Goal: Task Accomplishment & Management: Use online tool/utility

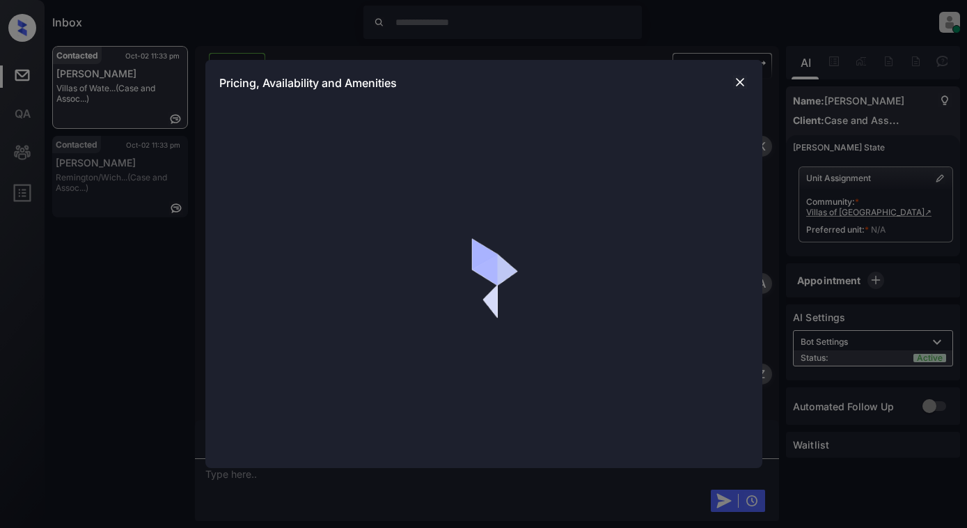
scroll to position [1080, 0]
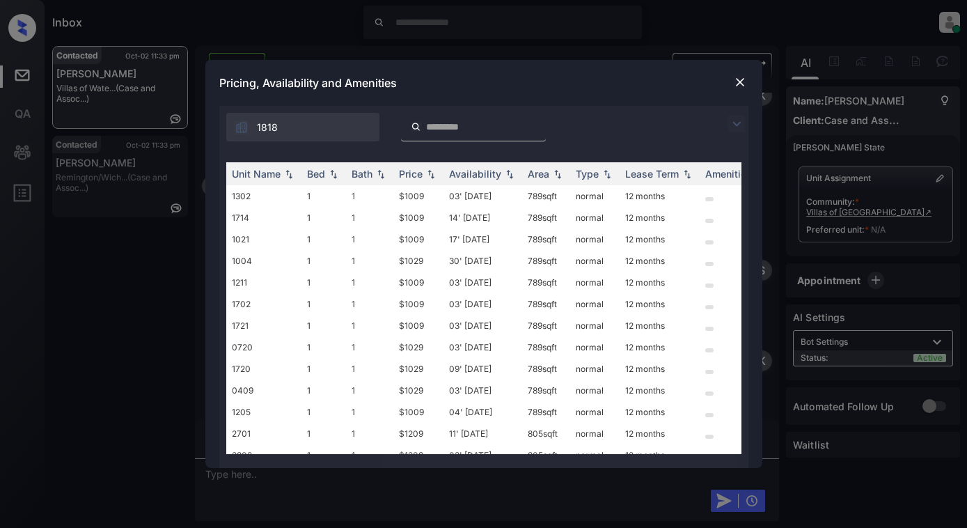
click at [742, 120] on img at bounding box center [736, 124] width 17 height 17
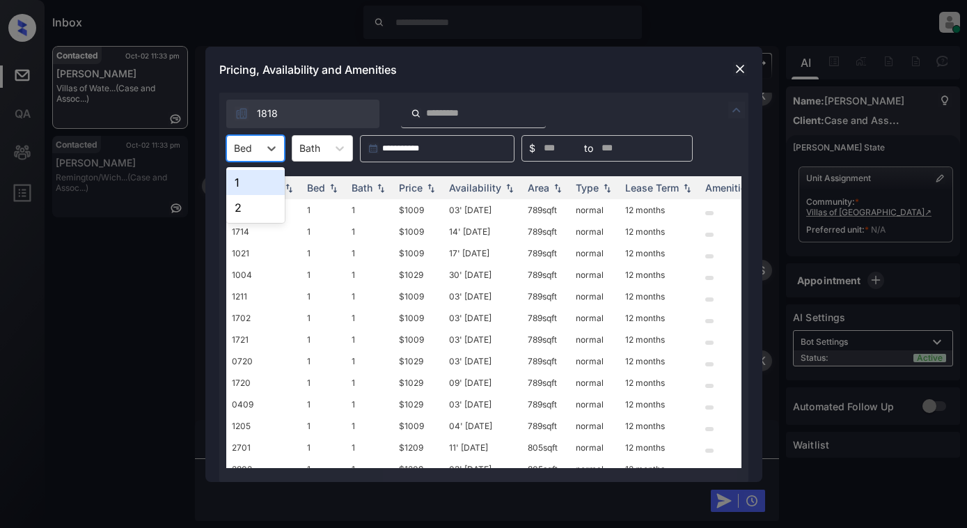
click at [244, 144] on div at bounding box center [243, 148] width 18 height 15
click at [241, 186] on div "1" at bounding box center [255, 182] width 58 height 25
click at [417, 184] on div "Price" at bounding box center [411, 188] width 24 height 12
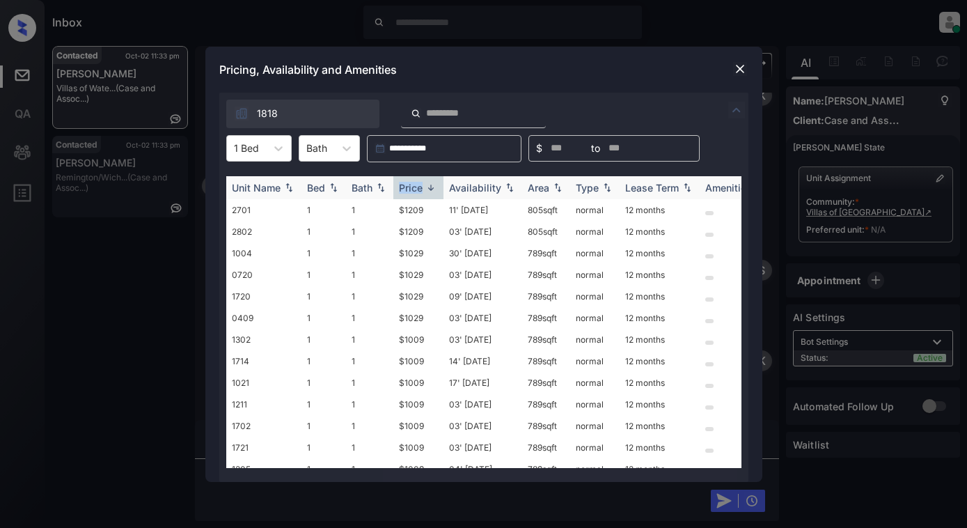
click at [417, 184] on div "Price" at bounding box center [411, 188] width 24 height 12
